Goal: Transaction & Acquisition: Purchase product/service

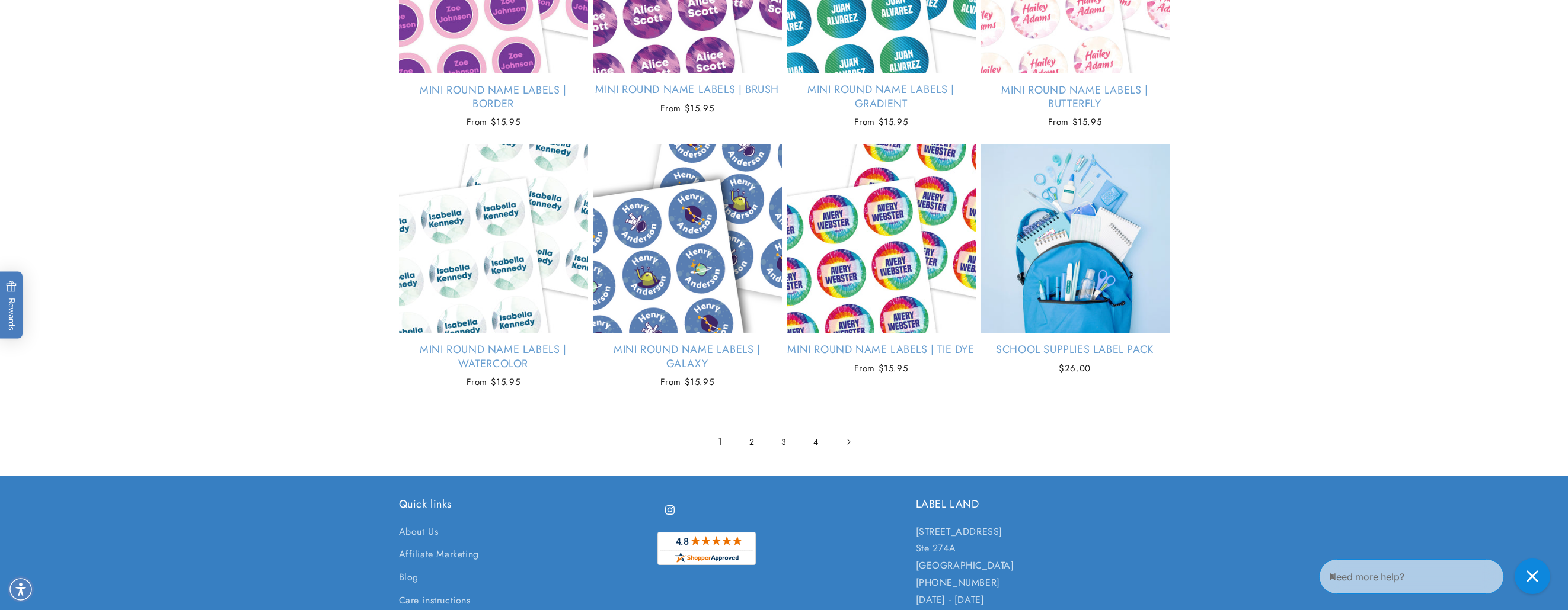
click at [745, 443] on link "2" at bounding box center [752, 442] width 26 height 26
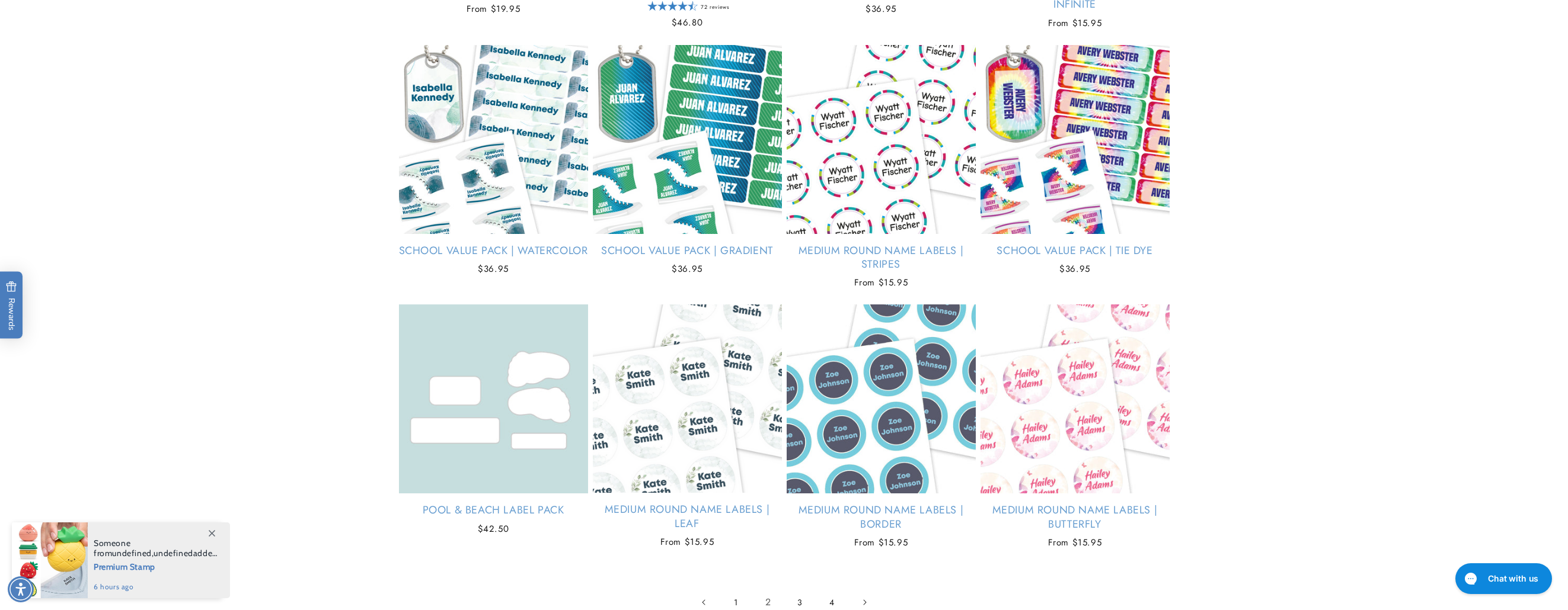
scroll to position [1363, 0]
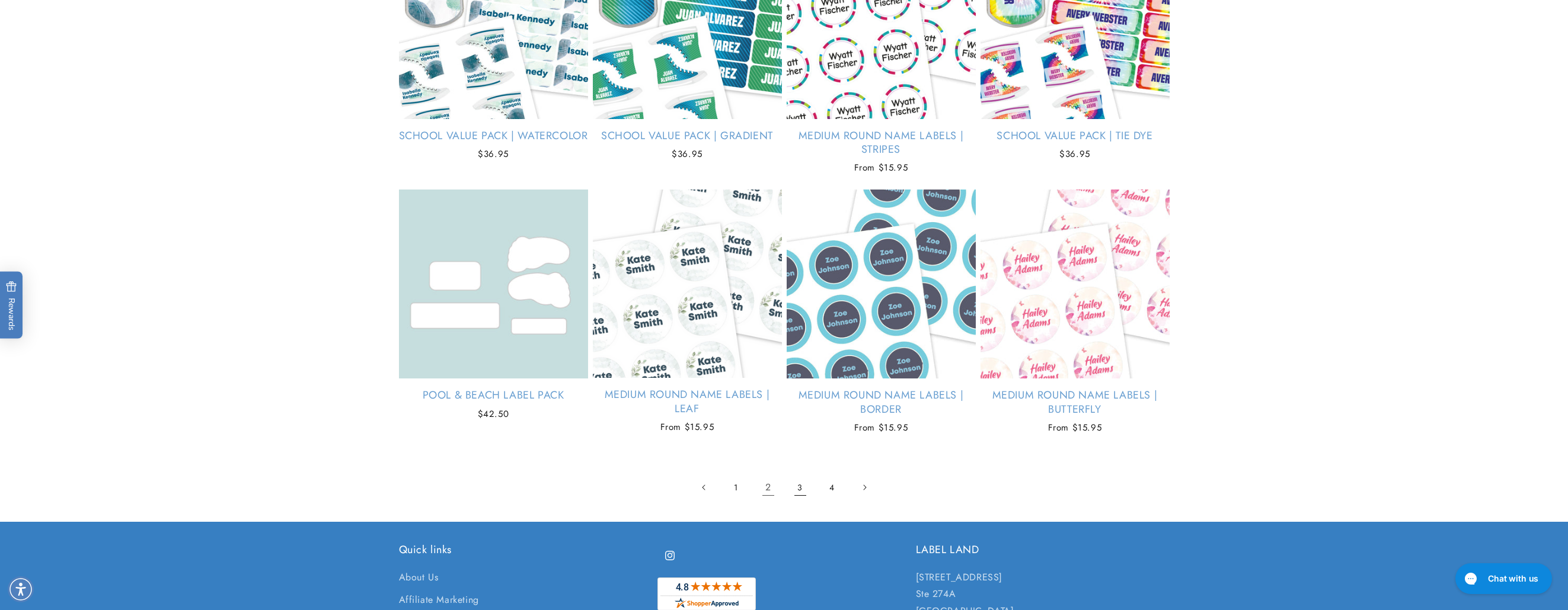
click at [802, 491] on link "3" at bounding box center [801, 487] width 26 height 26
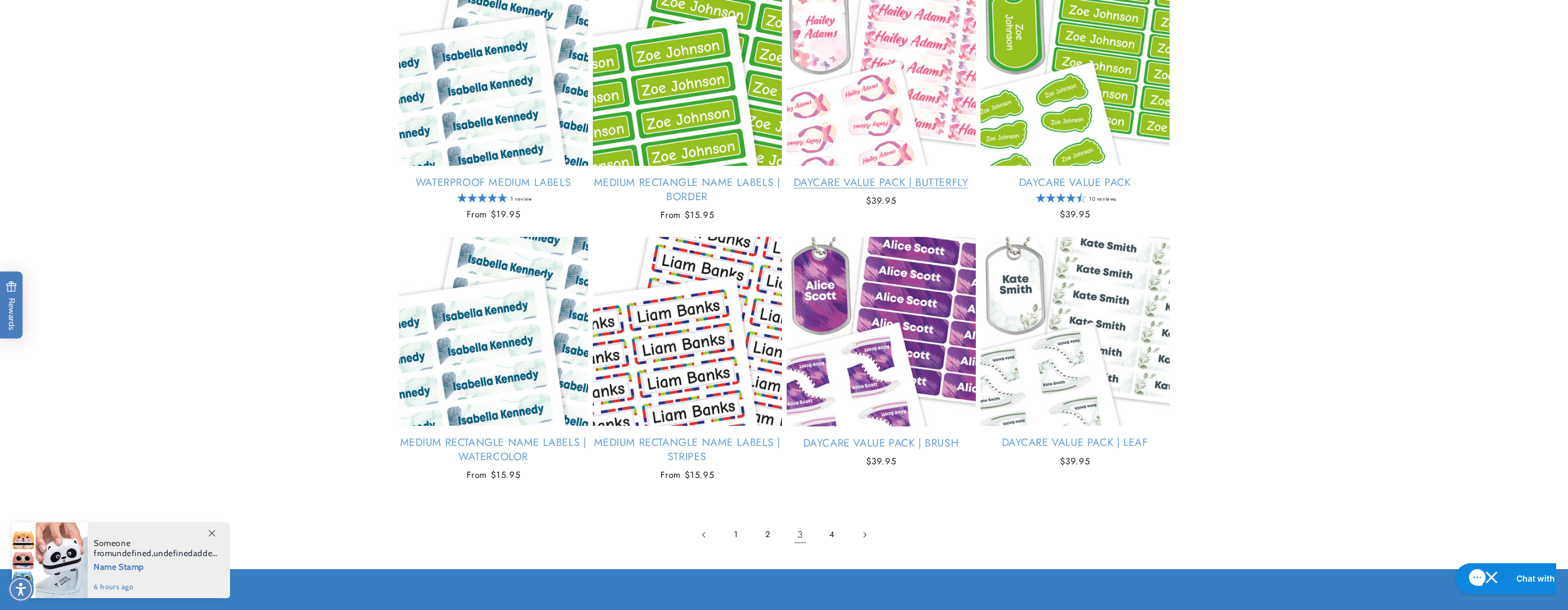
scroll to position [1304, 0]
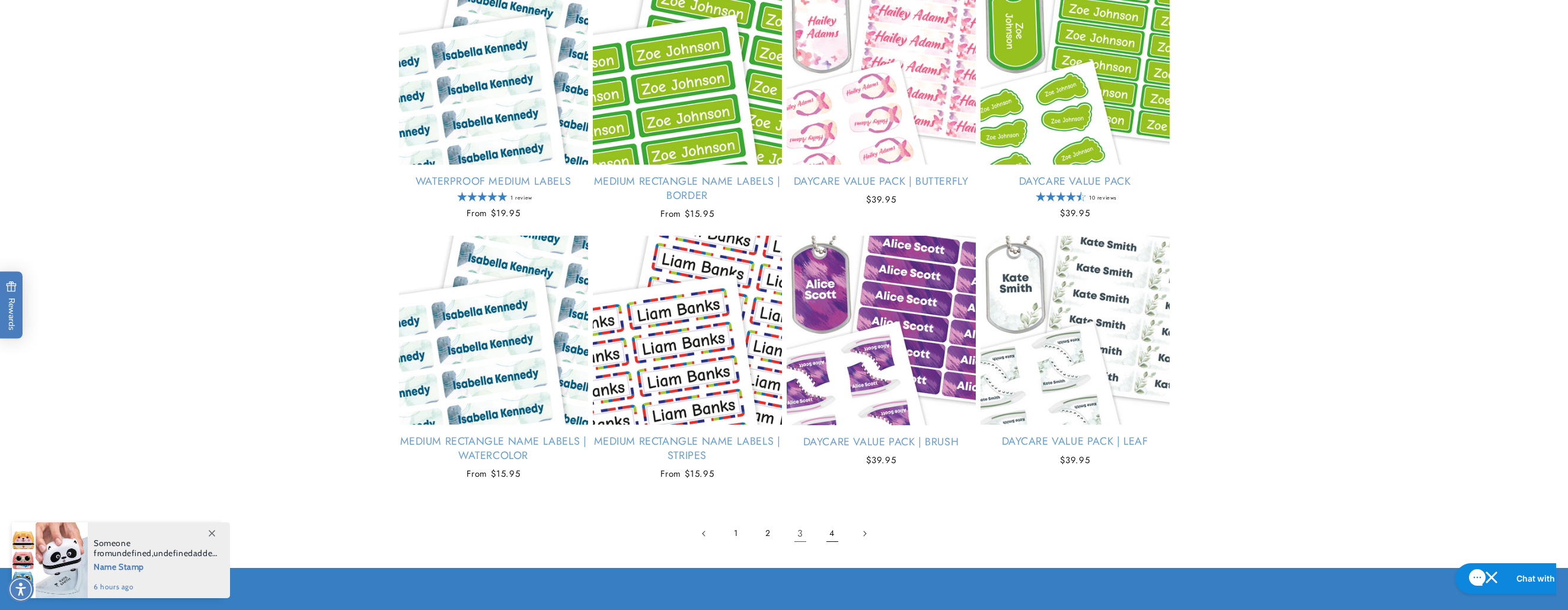
click at [830, 533] on link "4" at bounding box center [832, 534] width 26 height 26
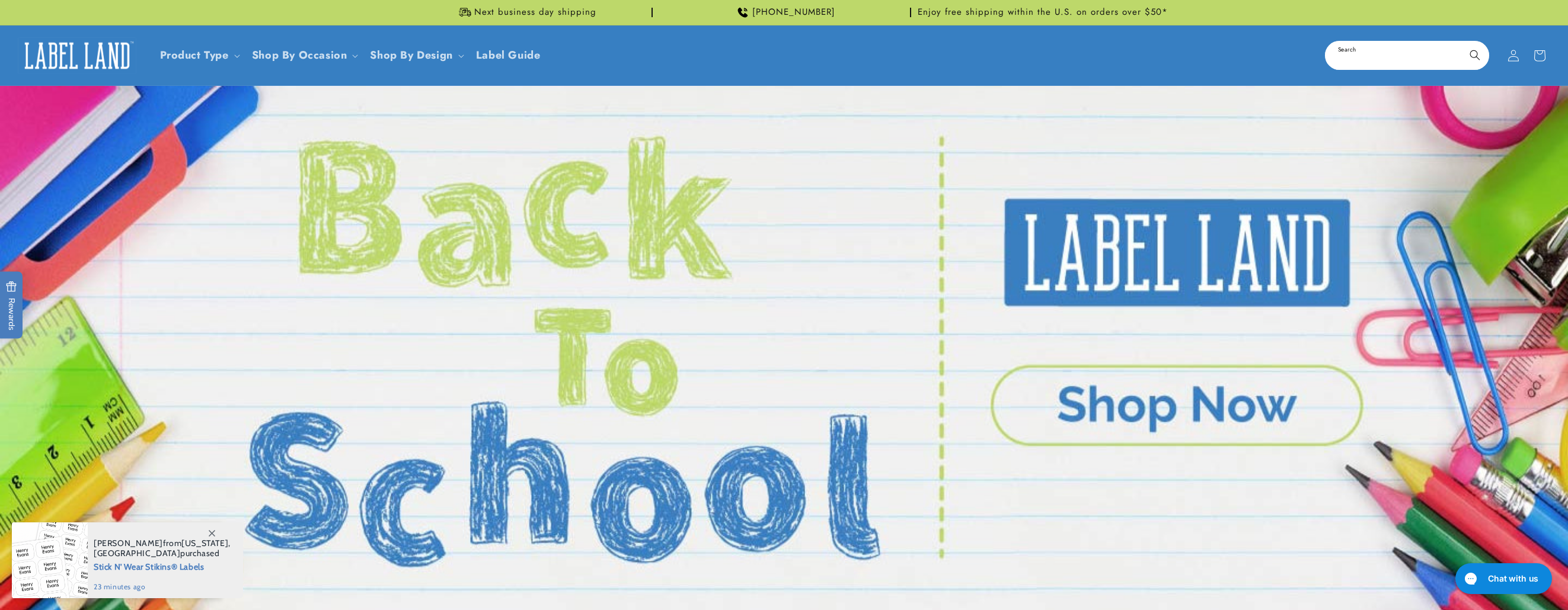
click at [1416, 53] on input "Search" at bounding box center [1407, 55] width 162 height 26
type input "****"
click at [1462, 42] on button "Search" at bounding box center [1475, 55] width 26 height 26
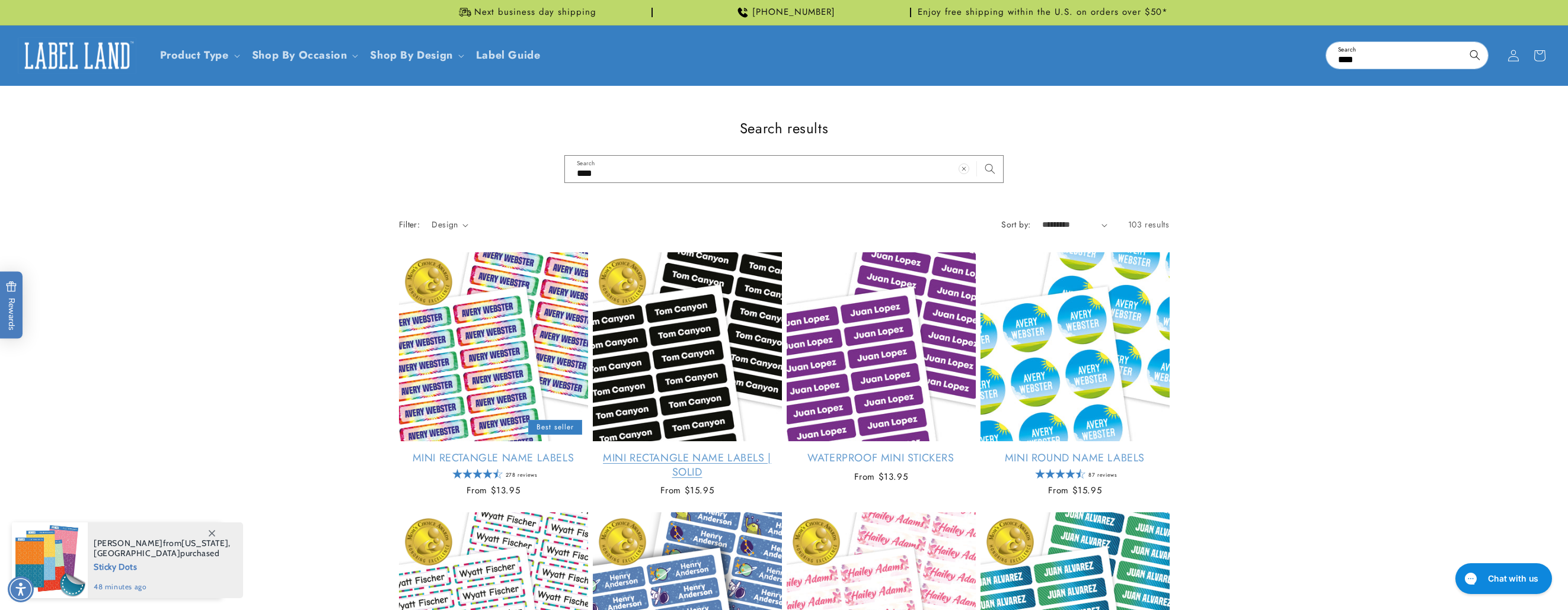
click at [732, 451] on link "Mini Rectangle Name Labels | Solid" at bounding box center [687, 465] width 189 height 28
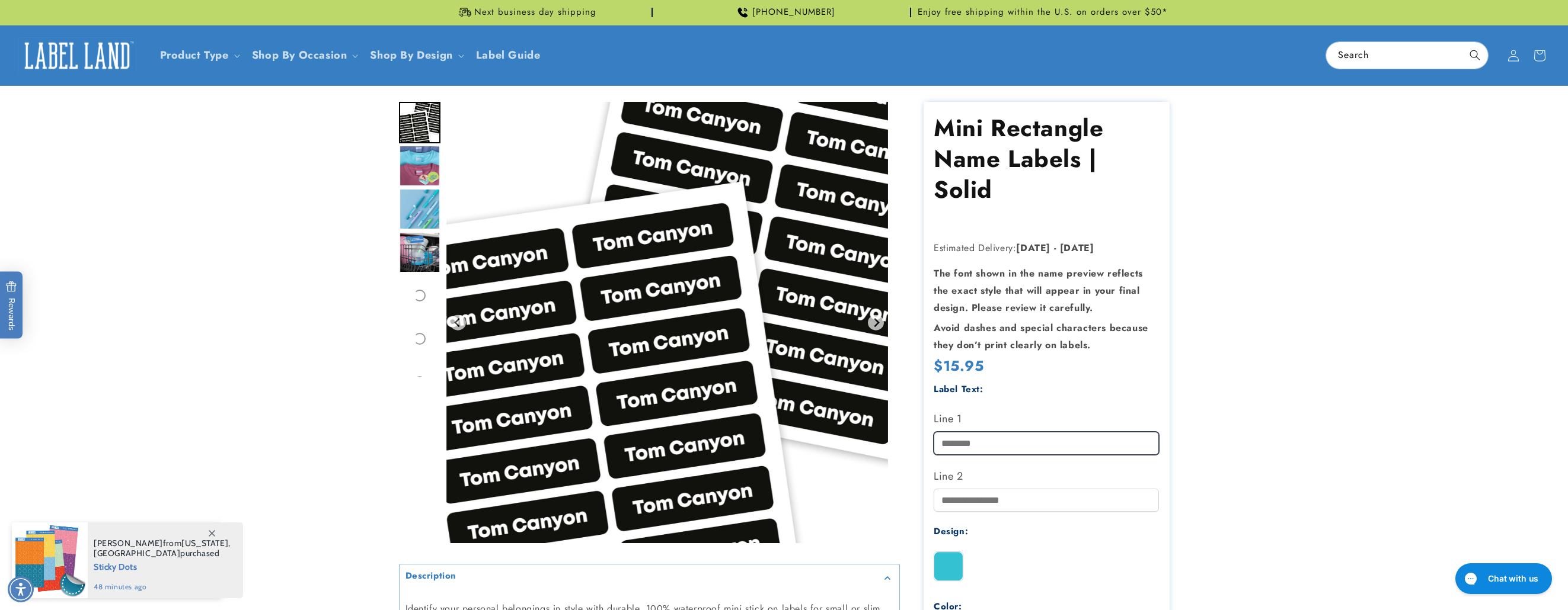
click at [959, 445] on input "Line 1" at bounding box center [1046, 443] width 225 height 23
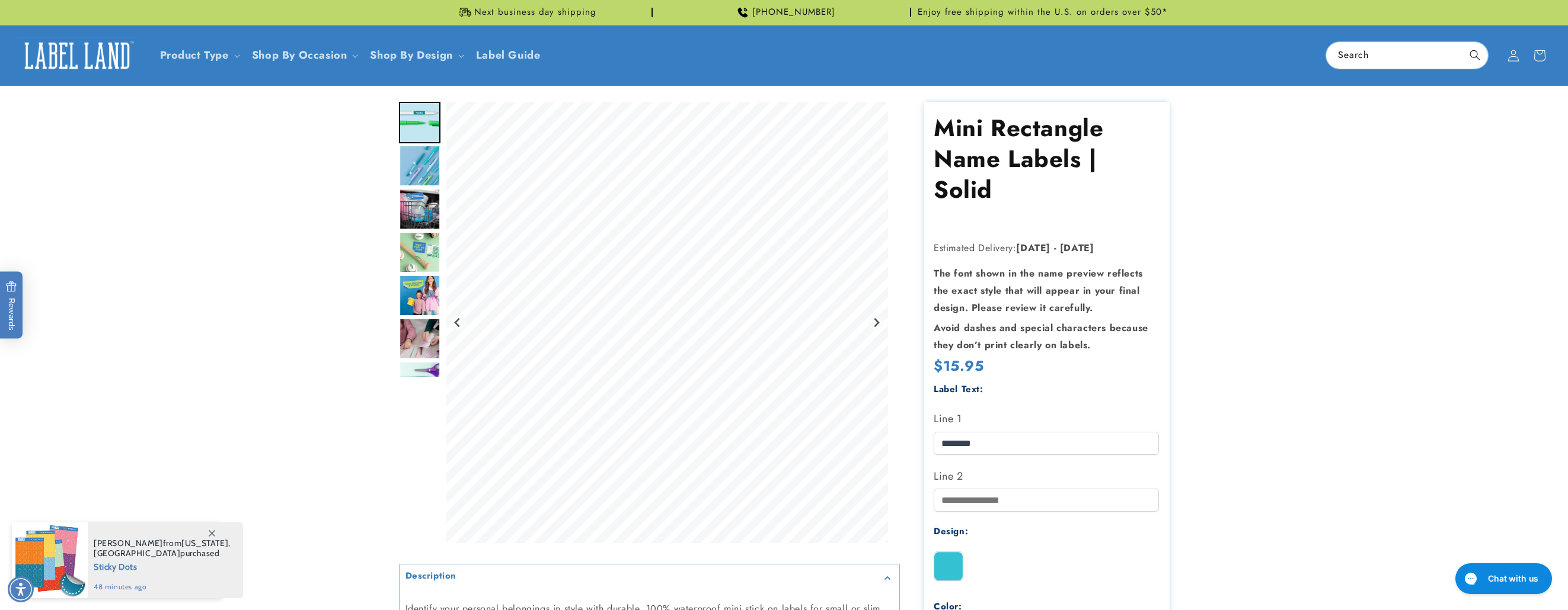
click at [1329, 382] on product-info at bounding box center [784, 548] width 1568 height 926
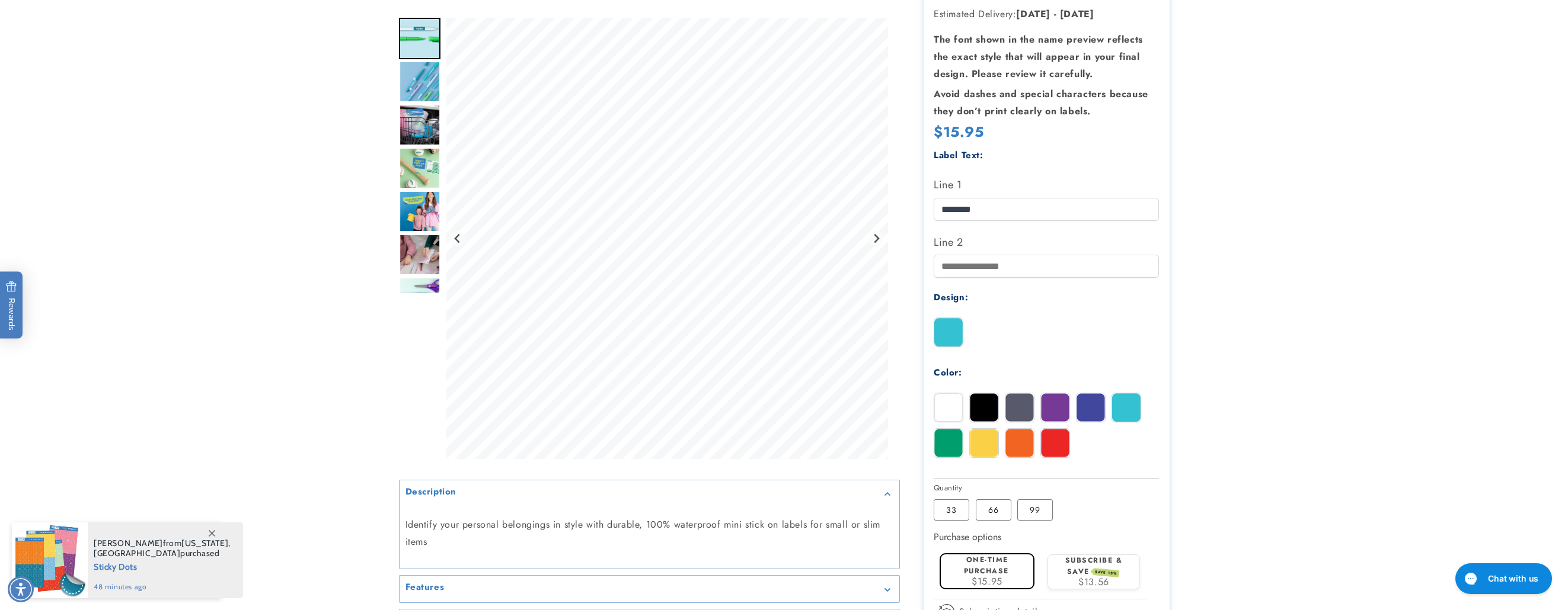
scroll to position [237, 0]
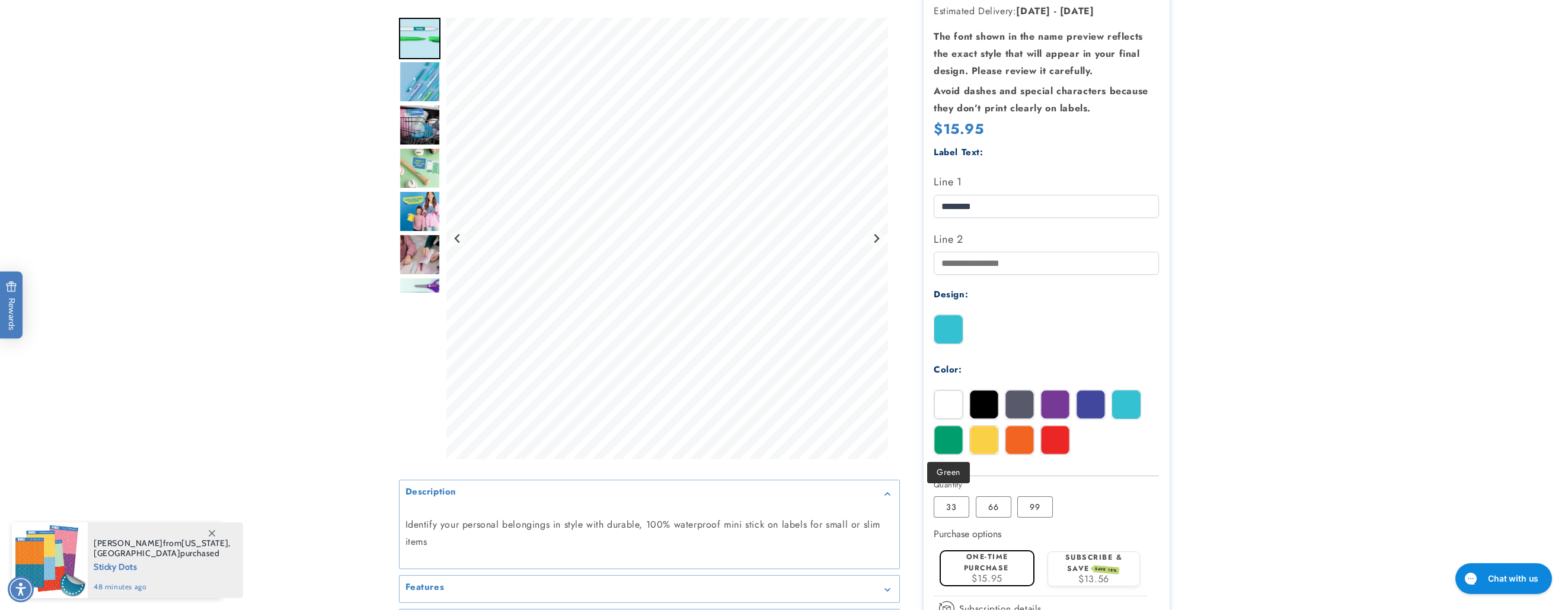
click at [948, 440] on img at bounding box center [949, 440] width 29 height 29
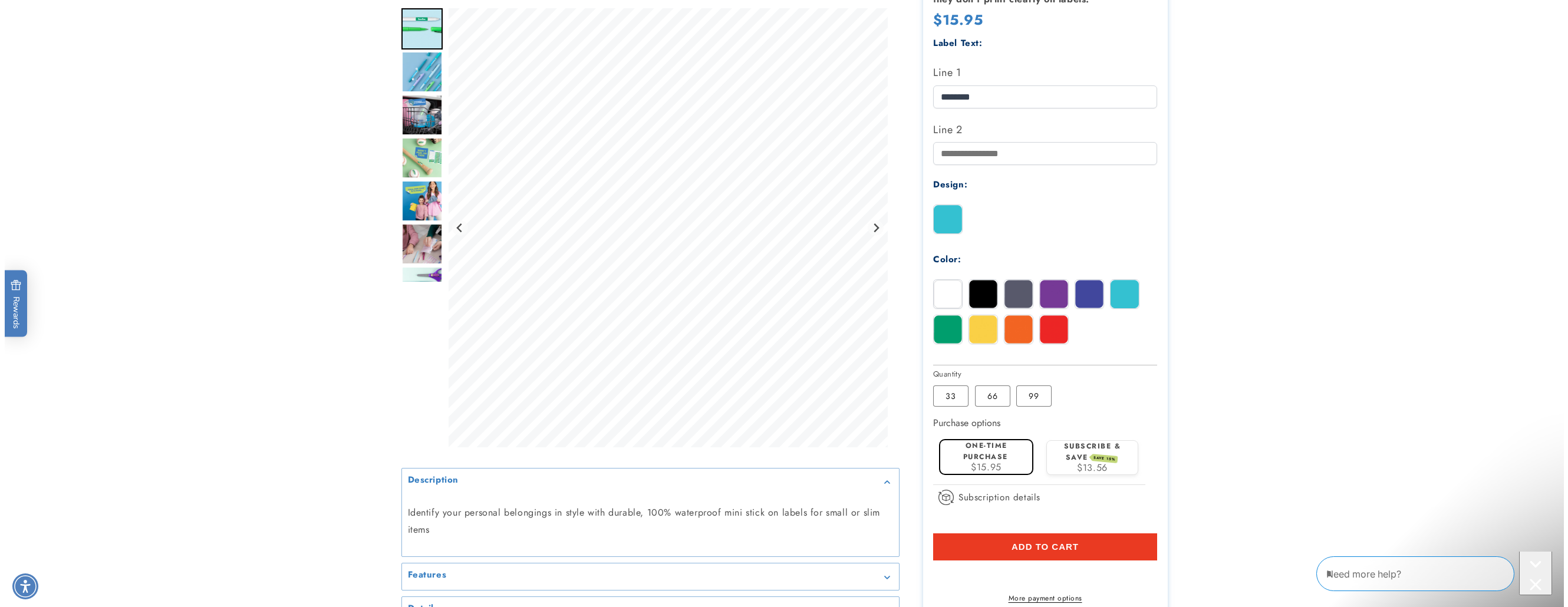
scroll to position [0, 0]
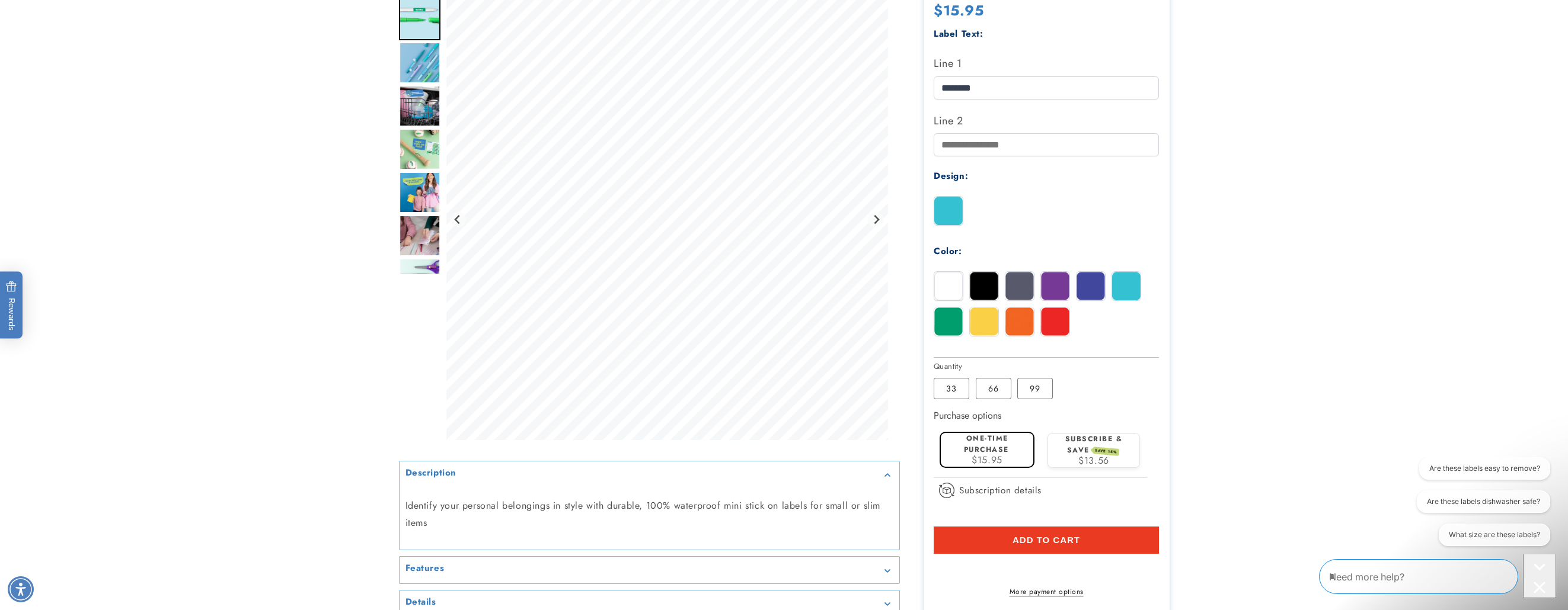
click at [1065, 540] on span "Add to cart" at bounding box center [1047, 540] width 68 height 11
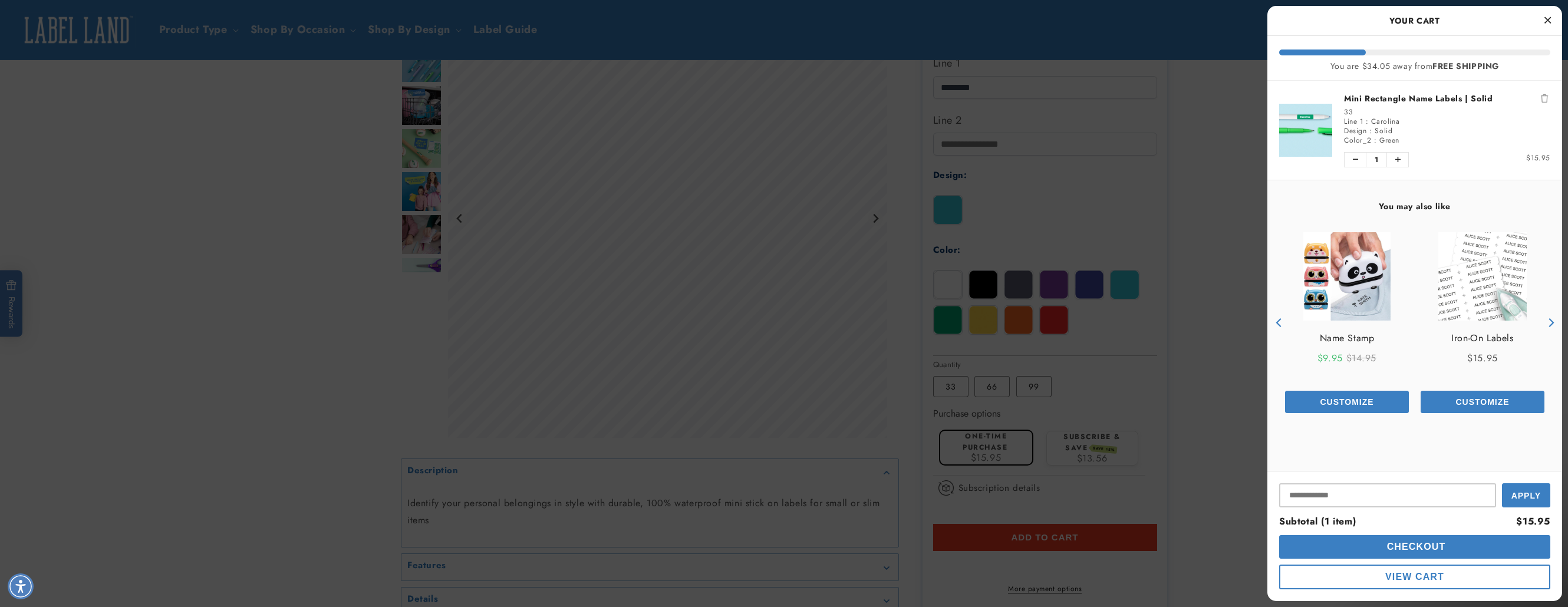
click at [987, 88] on div at bounding box center [784, 303] width 1568 height 607
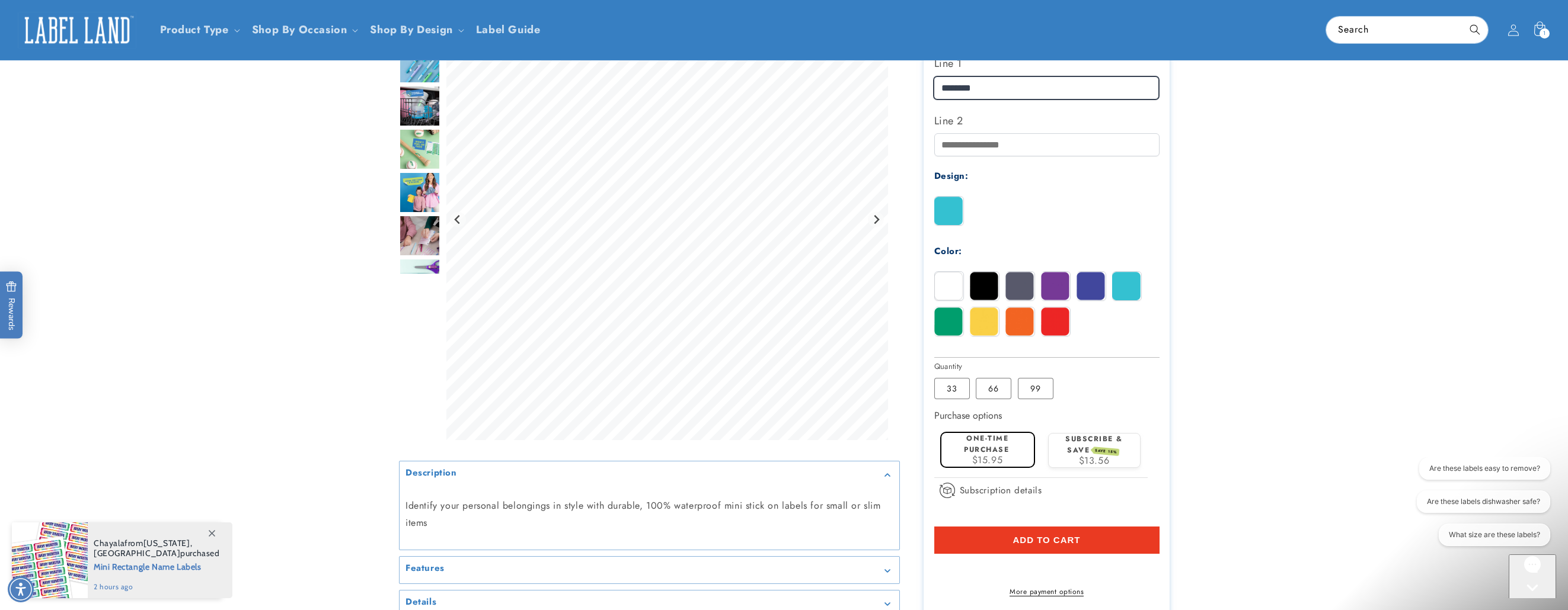
click at [880, 94] on div at bounding box center [784, 199] width 771 height 904
click at [1095, 292] on img at bounding box center [1091, 287] width 29 height 29
click at [1094, 543] on button "Add to cart" at bounding box center [1046, 540] width 225 height 27
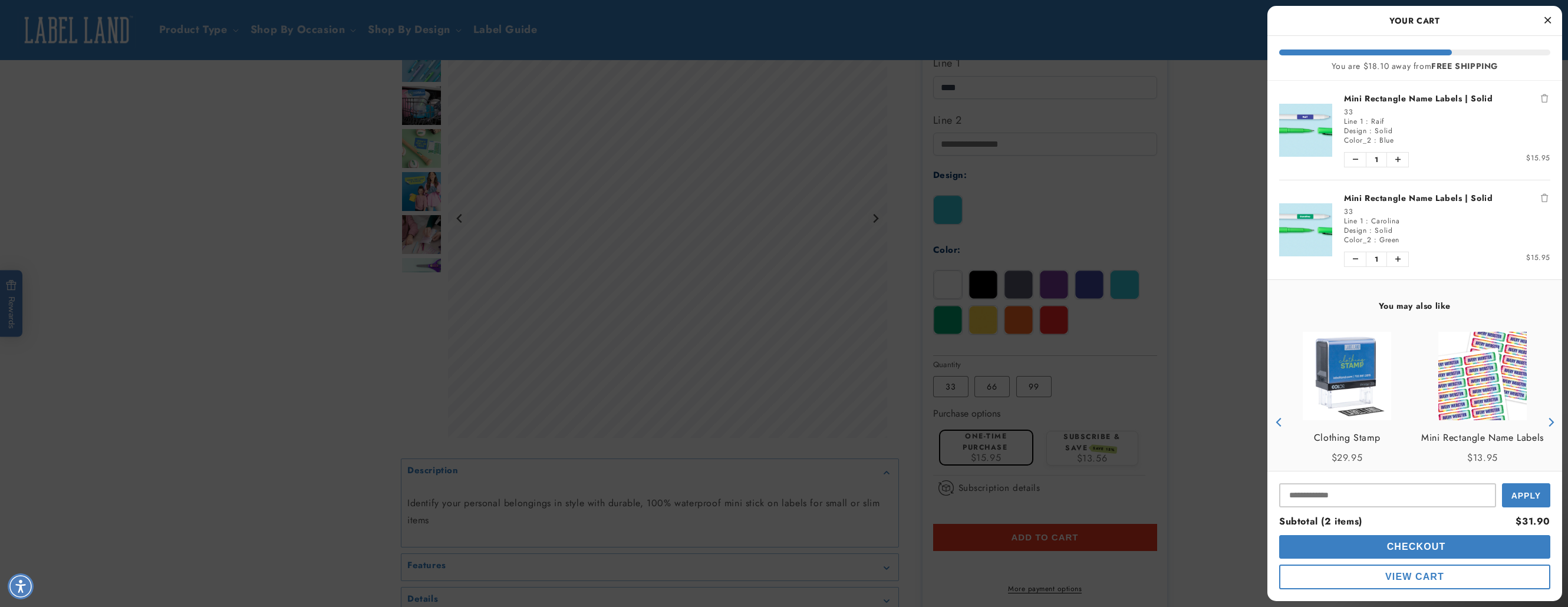
click at [1135, 112] on div at bounding box center [784, 303] width 1568 height 607
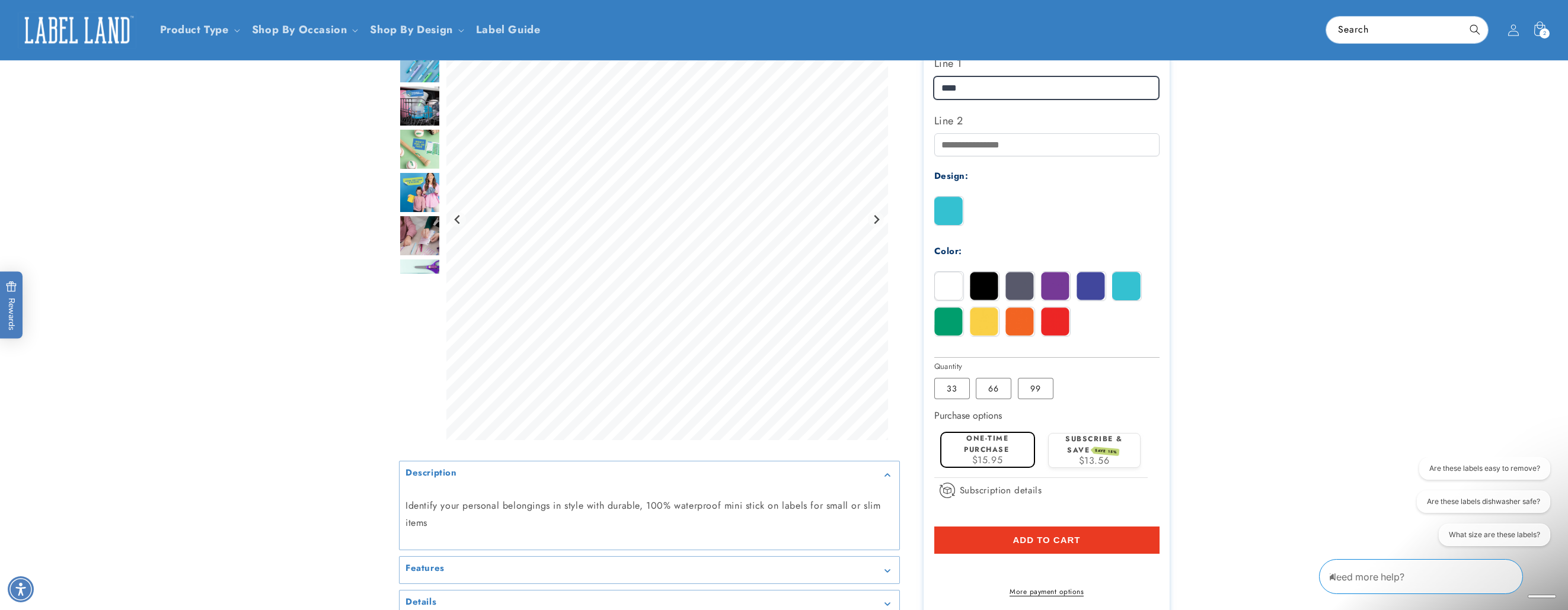
drag, startPoint x: 986, startPoint y: 88, endPoint x: 894, endPoint y: 86, distance: 92.0
click at [894, 86] on div at bounding box center [784, 199] width 771 height 904
click at [1263, 159] on product-info at bounding box center [784, 193] width 1568 height 926
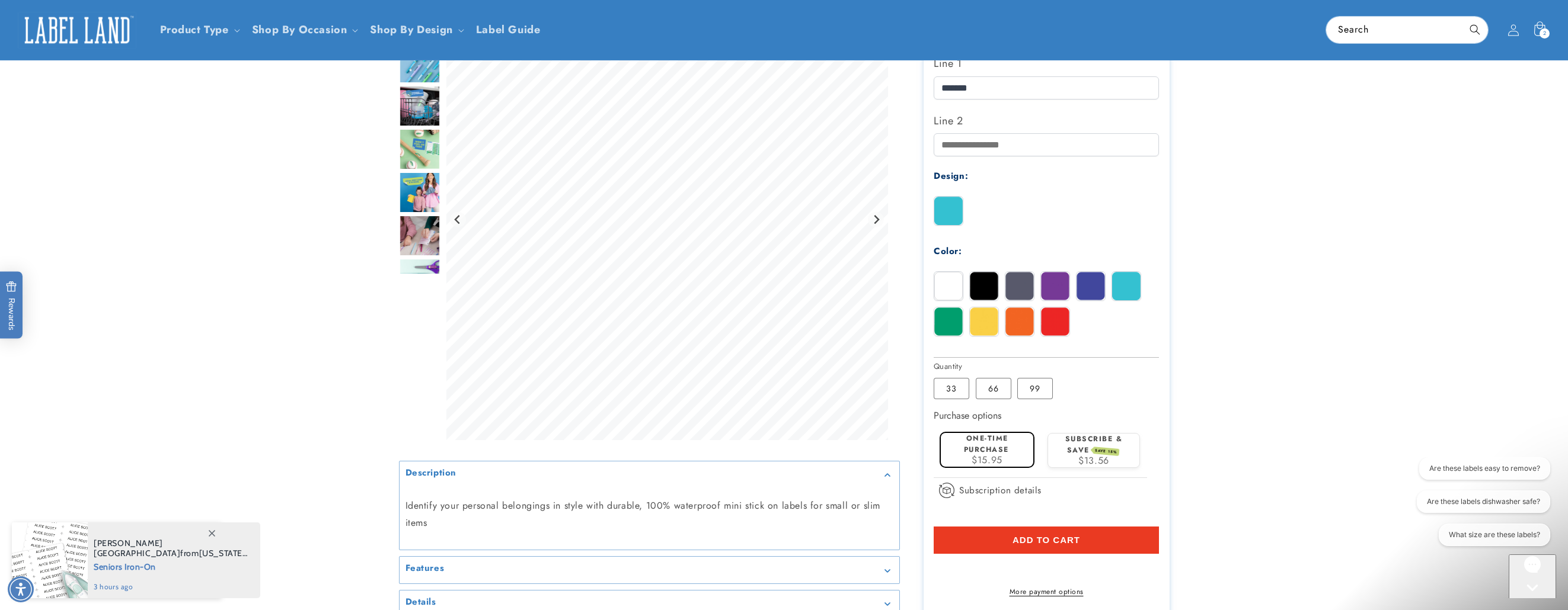
click at [1091, 545] on button "Add to cart" at bounding box center [1046, 540] width 225 height 27
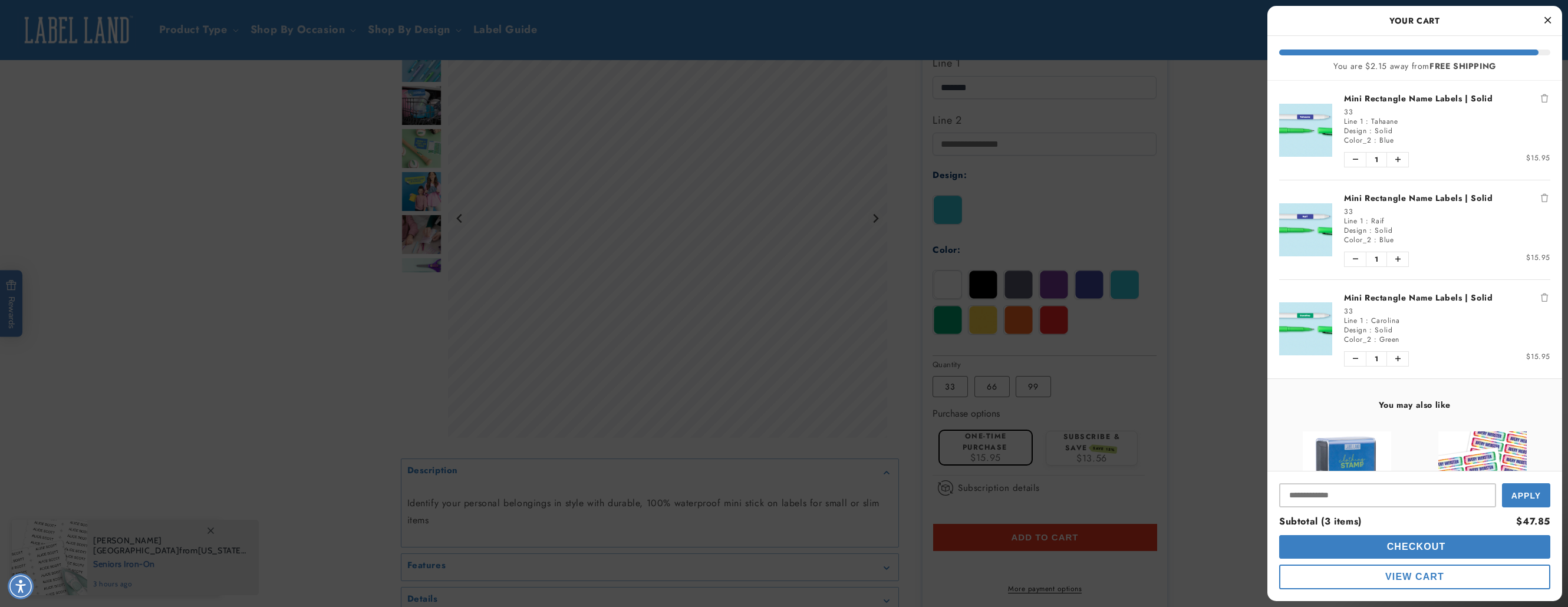
drag, startPoint x: 988, startPoint y: 87, endPoint x: 879, endPoint y: 84, distance: 109.0
click at [879, 84] on div at bounding box center [784, 303] width 1568 height 607
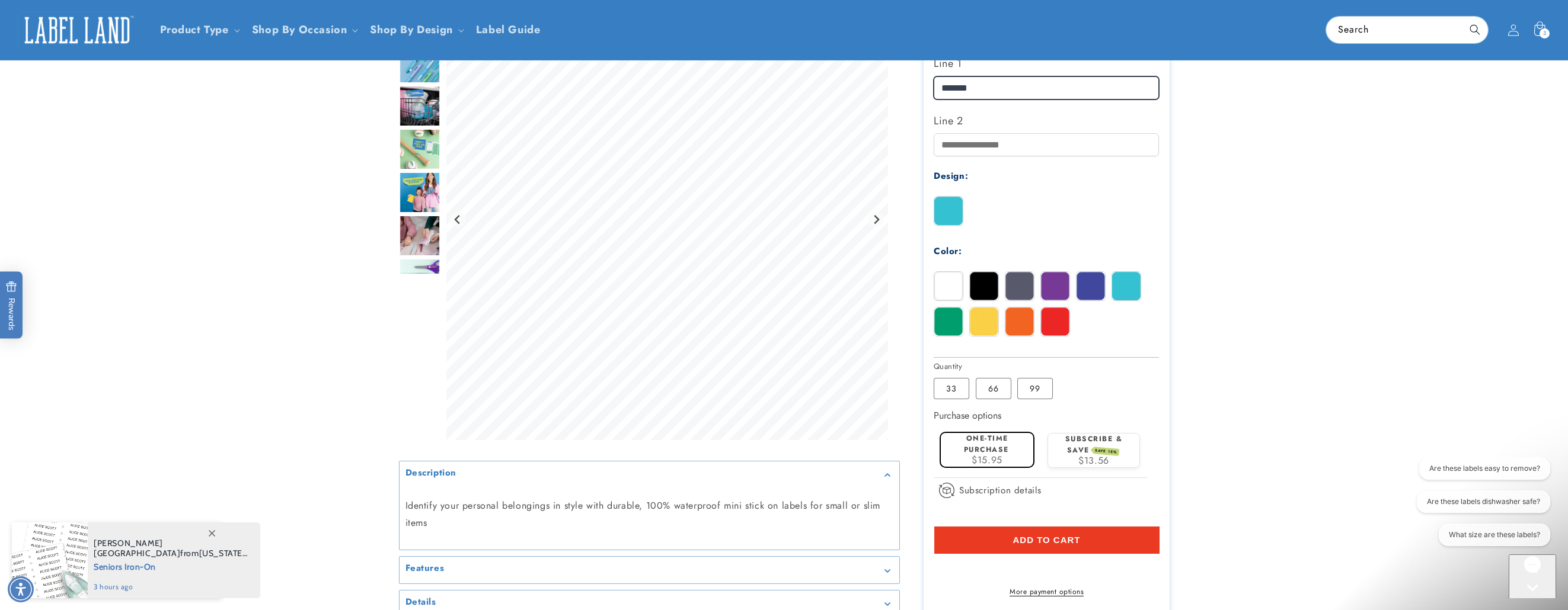
click at [1026, 94] on input "*******" at bounding box center [1046, 87] width 225 height 23
click at [866, 80] on div at bounding box center [784, 199] width 771 height 904
type input "******"
click at [983, 286] on img at bounding box center [985, 287] width 29 height 29
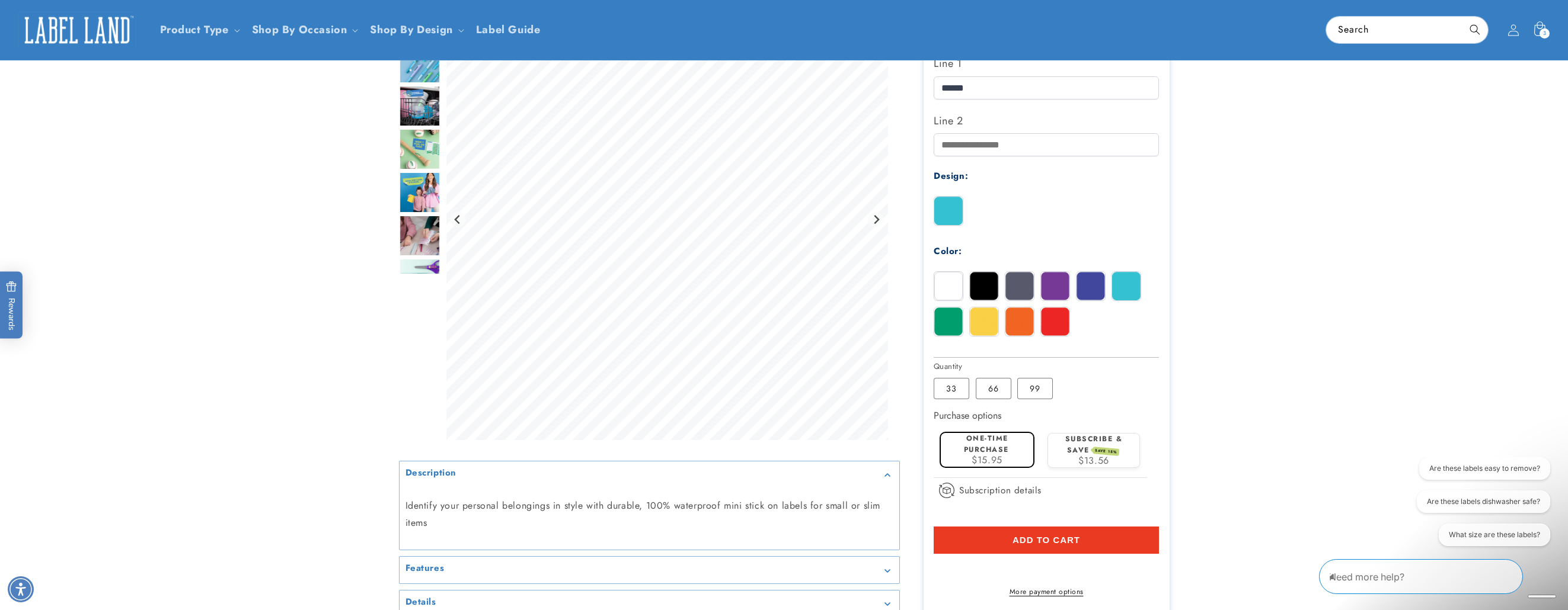
click at [1020, 284] on img at bounding box center [1020, 287] width 29 height 29
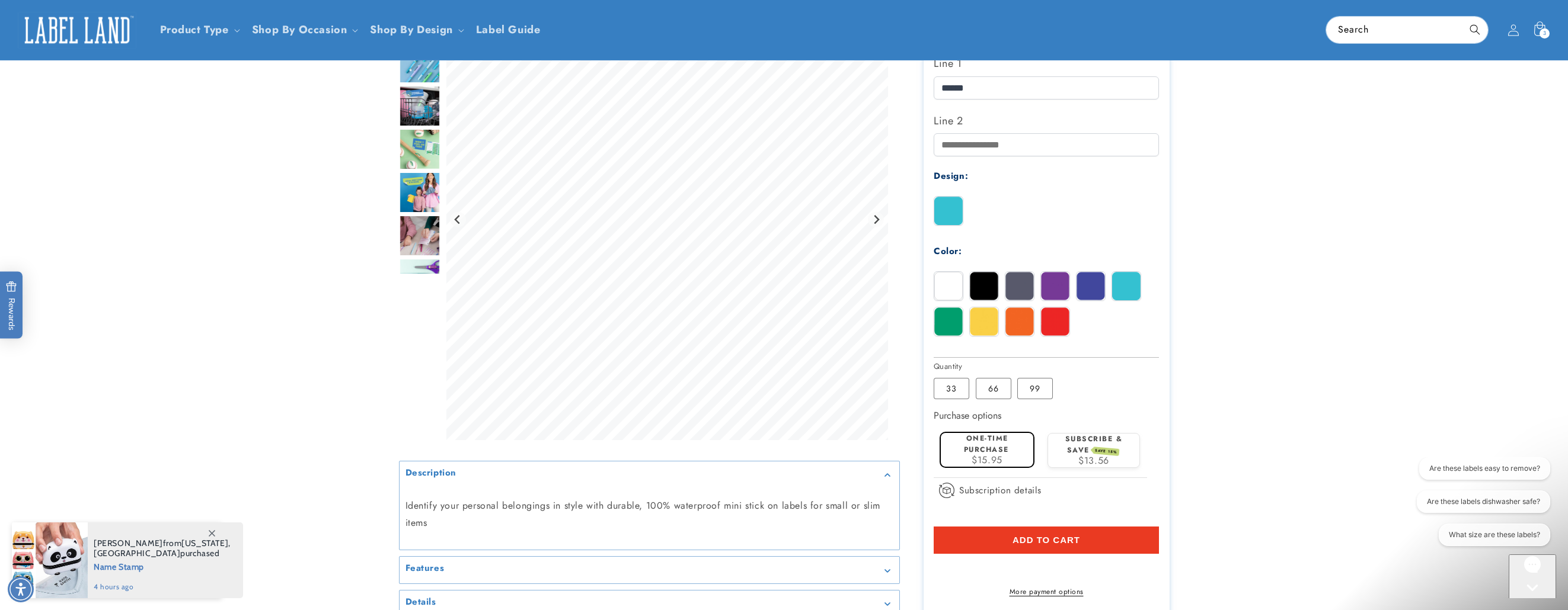
click at [946, 280] on img at bounding box center [949, 287] width 29 height 29
click at [994, 281] on img at bounding box center [985, 287] width 29 height 29
click at [1041, 543] on span "Add to cart" at bounding box center [1047, 540] width 68 height 11
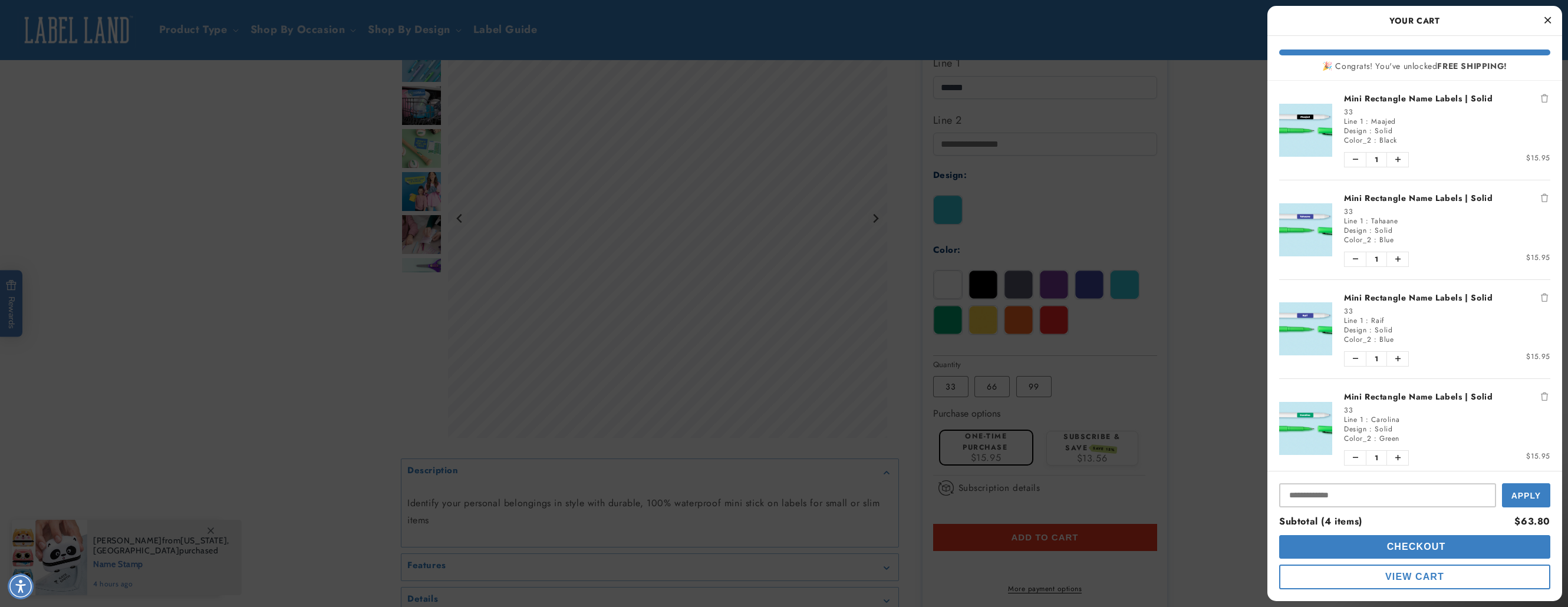
click at [1546, 18] on icon "Close Cart" at bounding box center [1548, 19] width 7 height 11
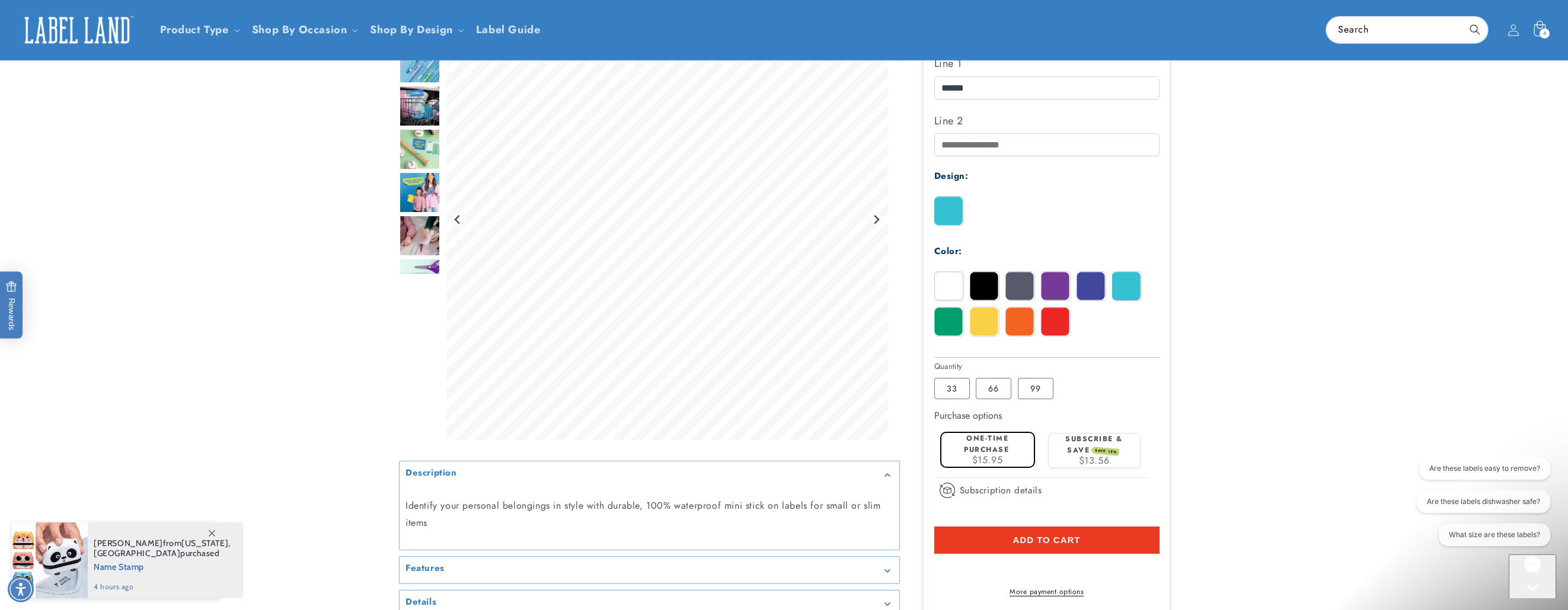
click at [1543, 31] on div "4 4 items" at bounding box center [1545, 34] width 10 height 10
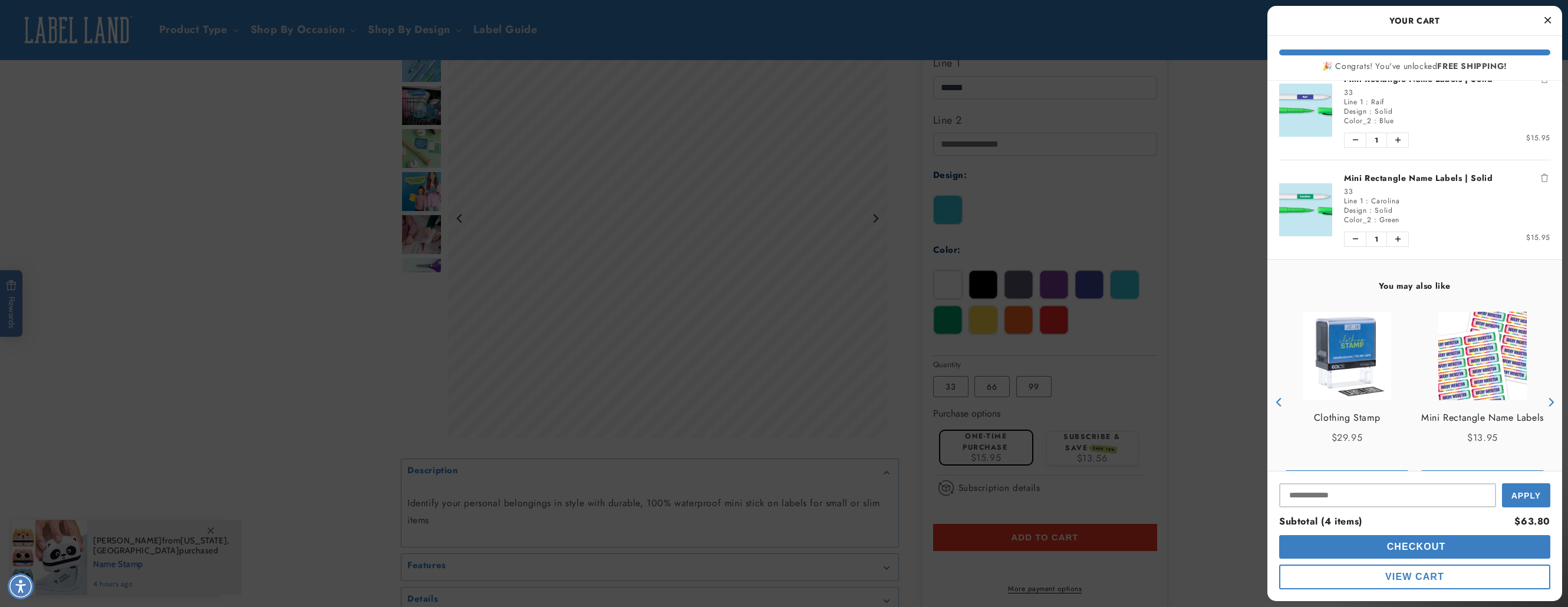
scroll to position [264, 0]
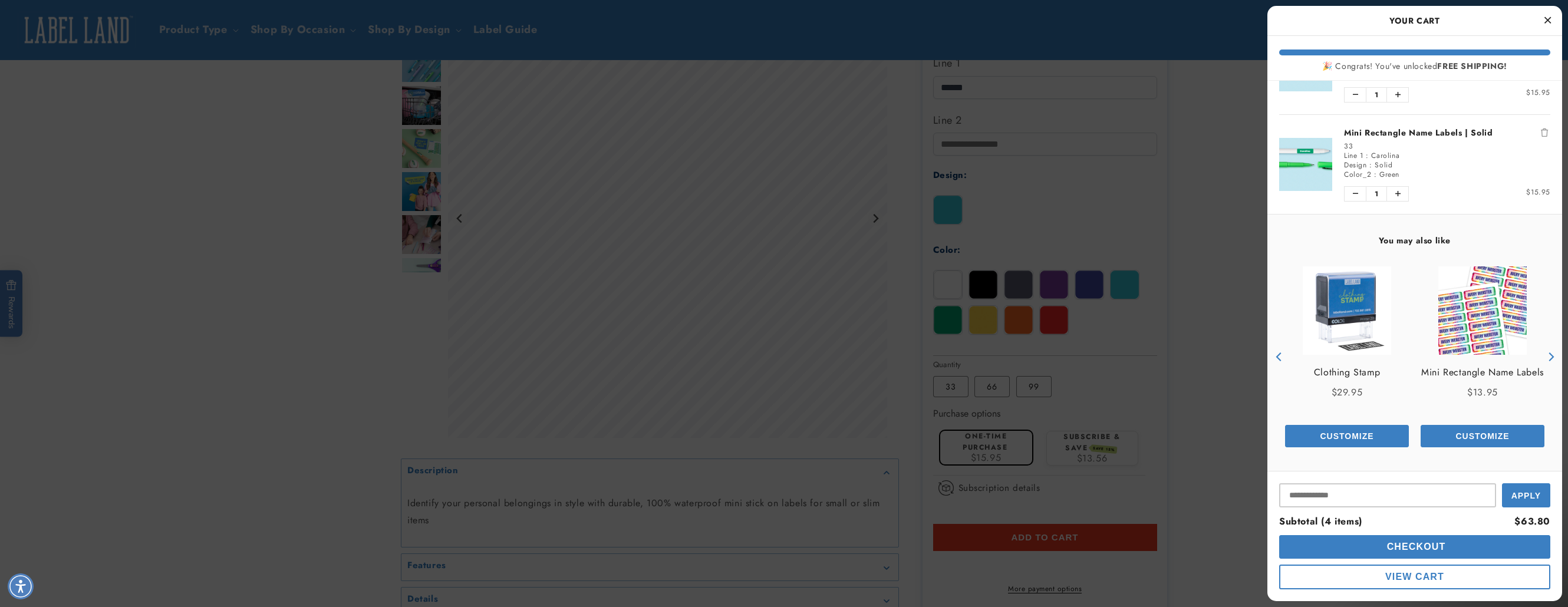
click at [1381, 551] on button "Checkout" at bounding box center [1414, 547] width 271 height 24
